Goal: Task Accomplishment & Management: Use online tool/utility

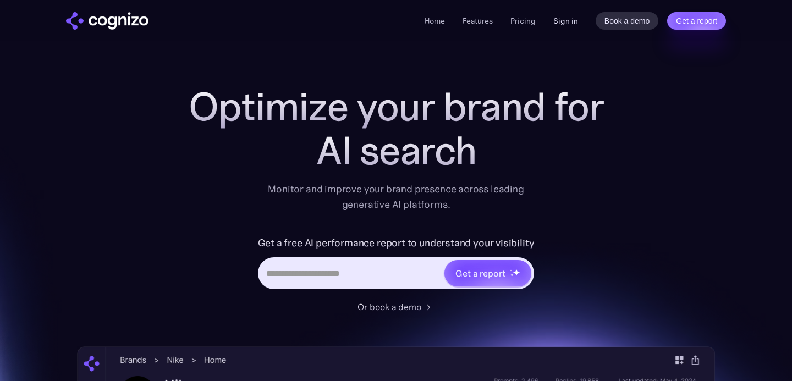
click at [576, 18] on link "Sign in" at bounding box center [565, 20] width 25 height 13
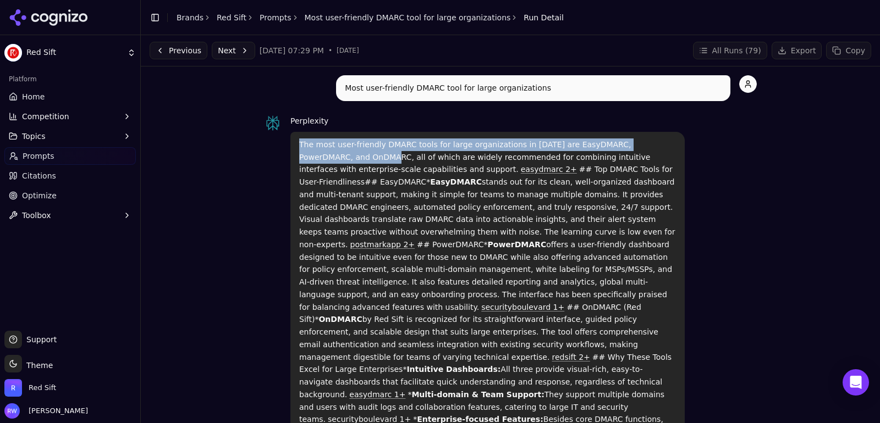
drag, startPoint x: 300, startPoint y: 143, endPoint x: 335, endPoint y: 154, distance: 37.4
click at [335, 154] on p "The most user-friendly DMARC tools for large organizations in [DATE] are EasyDM…" at bounding box center [487, 333] width 377 height 388
copy p "The most user-friendly DMARC tools for large organizations in [DATE] are EasyDM…"
